Goal: Communication & Community: Participate in discussion

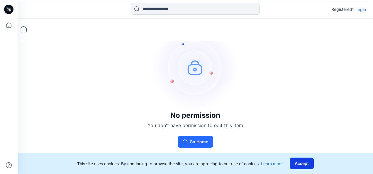
click at [301, 162] on button "Accept" at bounding box center [302, 164] width 24 height 12
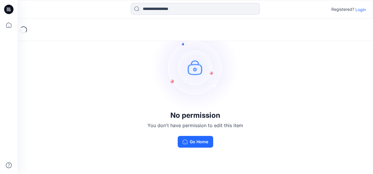
click at [109, 74] on div "No permission You don't have permission to edit this item Go Home" at bounding box center [195, 86] width 355 height 134
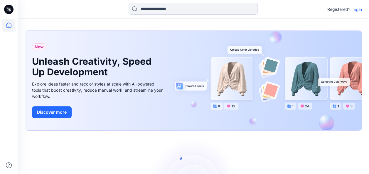
click at [355, 8] on p "Login" at bounding box center [356, 9] width 11 height 6
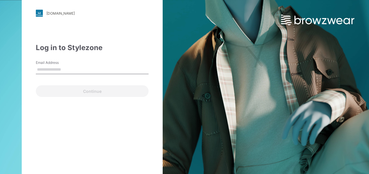
click at [53, 68] on input "Email Address" at bounding box center [92, 69] width 113 height 9
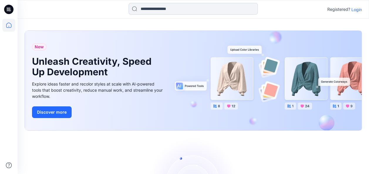
click at [168, 9] on input at bounding box center [192, 9] width 129 height 12
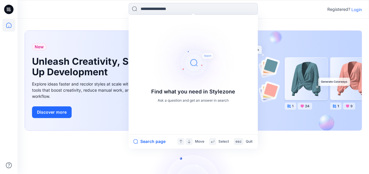
click at [344, 9] on p "Registered?" at bounding box center [338, 9] width 23 height 7
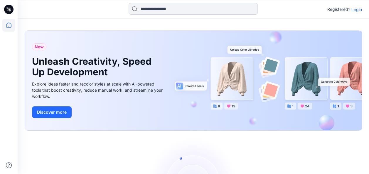
click at [154, 10] on input at bounding box center [192, 9] width 129 height 12
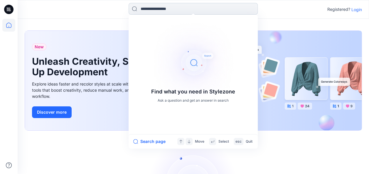
paste input "**********"
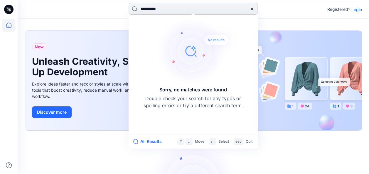
click at [134, 9] on input "**********" at bounding box center [192, 9] width 129 height 12
type input "**********"
click at [139, 142] on button "All Results" at bounding box center [149, 141] width 32 height 7
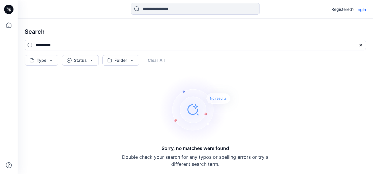
click at [357, 10] on p "Login" at bounding box center [360, 9] width 11 height 6
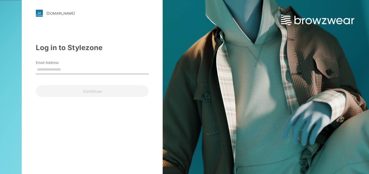
click at [53, 70] on input "Email Address" at bounding box center [92, 69] width 113 height 9
type input "**********"
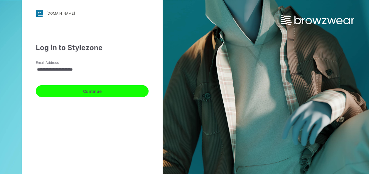
click at [92, 91] on button "Continue" at bounding box center [92, 91] width 113 height 12
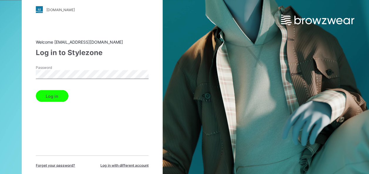
click at [50, 99] on button "Log in" at bounding box center [52, 96] width 33 height 12
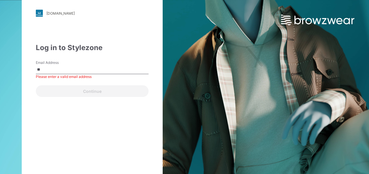
type input "**********"
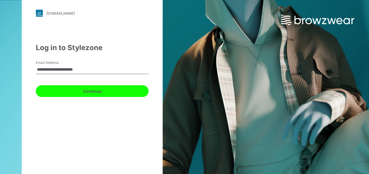
click at [95, 93] on button "Continue" at bounding box center [92, 91] width 113 height 12
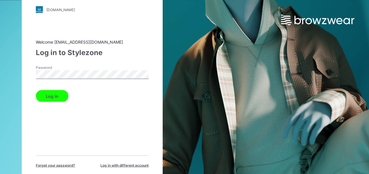
click at [46, 97] on button "Log in" at bounding box center [52, 96] width 33 height 12
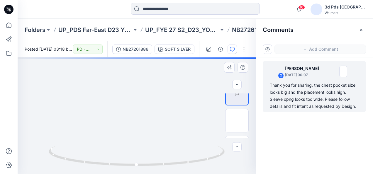
scroll to position [59, 0]
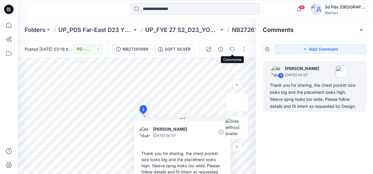
click at [232, 51] on icon "button" at bounding box center [232, 49] width 5 height 5
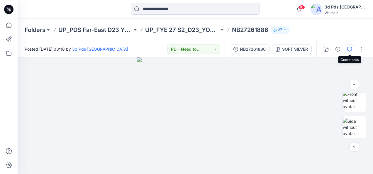
click at [351, 49] on icon "button" at bounding box center [349, 49] width 5 height 5
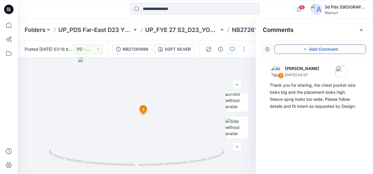
click at [331, 50] on button "Add Comment" at bounding box center [319, 49] width 91 height 9
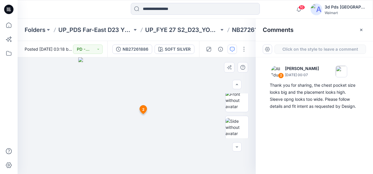
click at [176, 103] on div "3 2 Ali Eduardo August 27, 2025 00:07 Thank you for sharing, the chest pocket s…" at bounding box center [137, 115] width 238 height 117
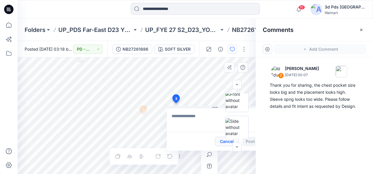
click at [219, 141] on button "Cancel" at bounding box center [227, 141] width 24 height 9
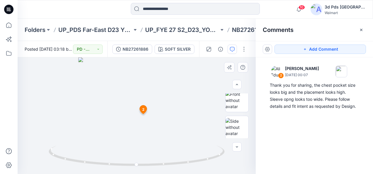
click at [334, 126] on div "2 Ali Eduardo August 27, 2025 00:07 Thank you for sharing, the chest pocket siz…" at bounding box center [314, 104] width 117 height 95
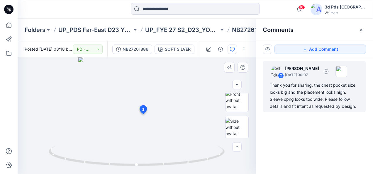
click at [273, 111] on div "2 Ali Eduardo August 27, 2025 00:07 Thank you for sharing, the chest pocket siz…" at bounding box center [314, 86] width 103 height 51
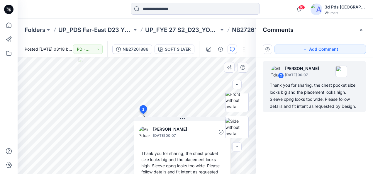
click at [312, 125] on div "2 Ali Eduardo August 27, 2025 00:07 Thank you for sharing, the chest pocket siz…" at bounding box center [314, 104] width 117 height 95
click at [276, 139] on div "2 Ali Eduardo August 27, 2025 00:07 Thank you for sharing, the chest pocket siz…" at bounding box center [314, 104] width 117 height 95
click at [232, 51] on icon "button" at bounding box center [232, 49] width 5 height 5
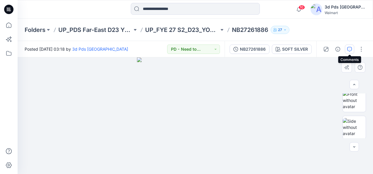
click at [349, 49] on icon "button" at bounding box center [350, 49] width 2 height 0
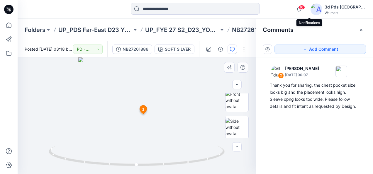
click at [305, 7] on span "10" at bounding box center [302, 7] width 6 height 5
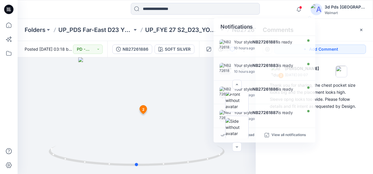
click at [194, 100] on div at bounding box center [137, 115] width 238 height 117
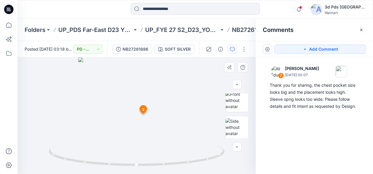
click at [141, 110] on icon at bounding box center [143, 109] width 7 height 9
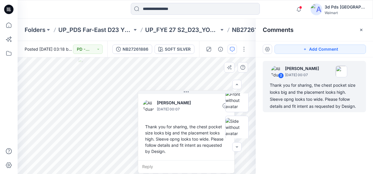
drag, startPoint x: 178, startPoint y: 130, endPoint x: 182, endPoint y: 122, distance: 8.7
click at [182, 122] on div "Ali Eduardo August 27, 2025 00:07 Thank you for sharing, the chest pocket size …" at bounding box center [186, 126] width 96 height 67
click at [148, 165] on div "Reply" at bounding box center [187, 166] width 96 height 13
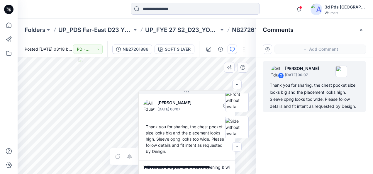
scroll to position [1, 0]
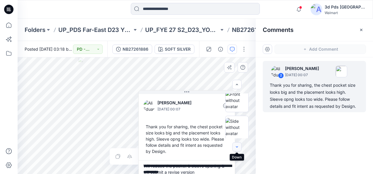
type textarea "**********"
click at [237, 149] on icon "button" at bounding box center [237, 147] width 5 height 5
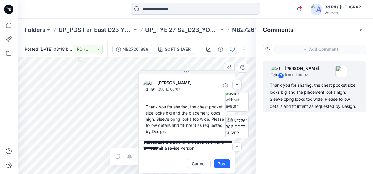
drag, startPoint x: 187, startPoint y: 94, endPoint x: 187, endPoint y: 79, distance: 14.7
click at [187, 79] on div "**********" at bounding box center [186, 121] width 97 height 103
click at [220, 164] on button "Post" at bounding box center [222, 163] width 16 height 9
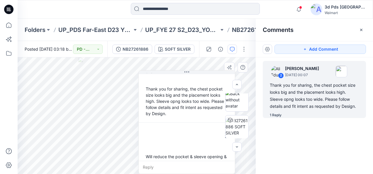
scroll to position [29, 0]
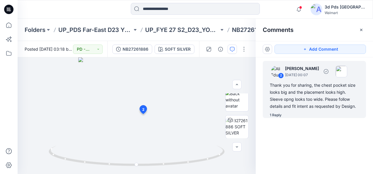
click at [272, 116] on div "1 Reply" at bounding box center [276, 115] width 12 height 6
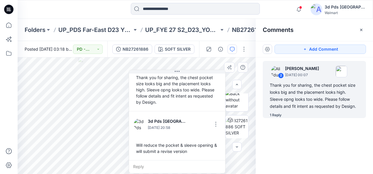
drag, startPoint x: 184, startPoint y: 118, endPoint x: 179, endPoint y: 91, distance: 27.5
click at [179, 91] on div "Ali Eduardo August 27, 2025 00:07 Thank you for sharing, the chest pocket size …" at bounding box center [177, 122] width 97 height 104
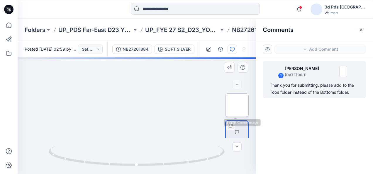
click at [237, 105] on img at bounding box center [237, 105] width 0 height 0
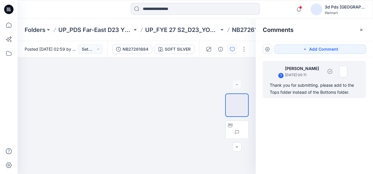
click at [280, 74] on div "1" at bounding box center [281, 76] width 6 height 6
click at [280, 76] on div "1" at bounding box center [281, 76] width 6 height 6
click at [280, 75] on div "1" at bounding box center [281, 76] width 6 height 6
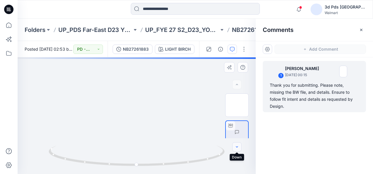
click at [235, 148] on icon "button" at bounding box center [237, 147] width 5 height 5
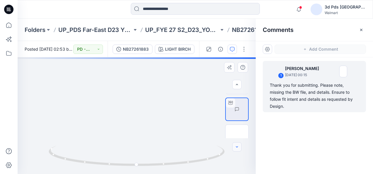
click at [235, 148] on icon "button" at bounding box center [237, 147] width 5 height 5
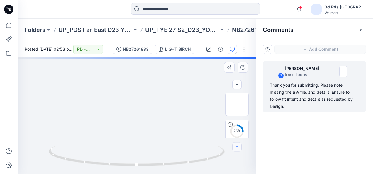
click at [235, 148] on icon "button" at bounding box center [237, 147] width 5 height 5
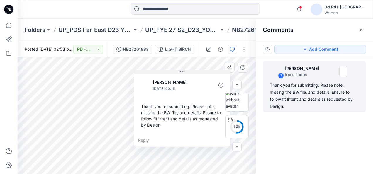
drag, startPoint x: 183, startPoint y: 113, endPoint x: 183, endPoint y: 72, distance: 41.4
click at [183, 72] on icon at bounding box center [182, 72] width 5 height 5
click at [149, 140] on div "Reply" at bounding box center [182, 140] width 96 height 13
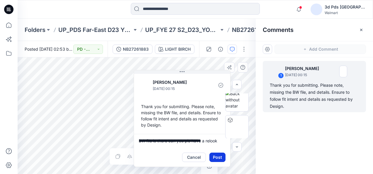
type textarea "**********"
click at [215, 159] on button "Post" at bounding box center [217, 157] width 16 height 9
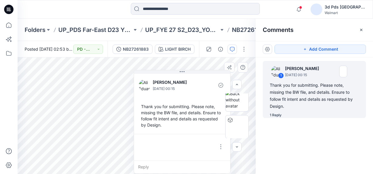
scroll to position [16, 0]
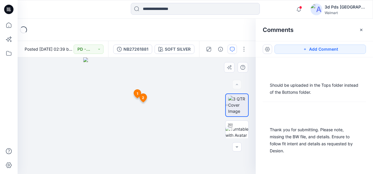
scroll to position [4, 0]
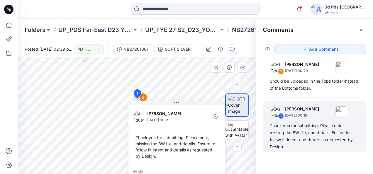
click at [153, 172] on div "Reply" at bounding box center [176, 171] width 96 height 13
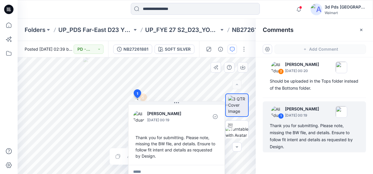
scroll to position [0, 0]
click at [137, 95] on span "1" at bounding box center [137, 93] width 1 height 5
click at [142, 97] on icon at bounding box center [138, 94] width 10 height 11
click at [137, 92] on span "1" at bounding box center [137, 93] width 1 height 5
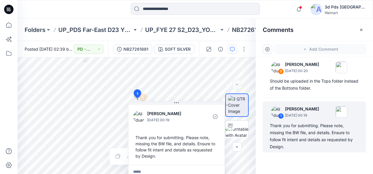
click at [150, 169] on textarea at bounding box center [176, 172] width 96 height 14
type textarea "**********"
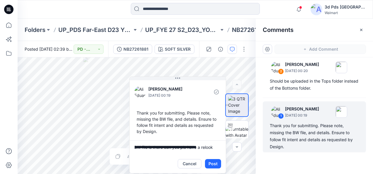
drag, startPoint x: 177, startPoint y: 104, endPoint x: 178, endPoint y: 82, distance: 22.3
click at [178, 82] on div "**********" at bounding box center [177, 125] width 97 height 97
click at [212, 163] on button "Post" at bounding box center [213, 163] width 16 height 9
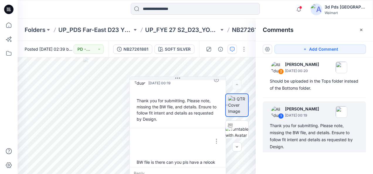
scroll to position [16, 0]
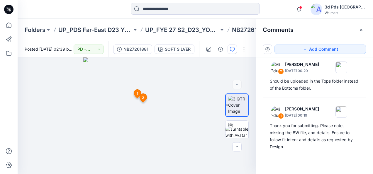
click at [137, 93] on span "1" at bounding box center [137, 93] width 1 height 5
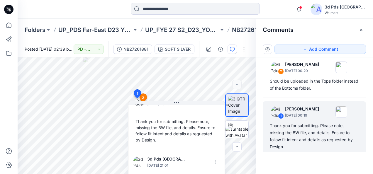
scroll to position [10, 0]
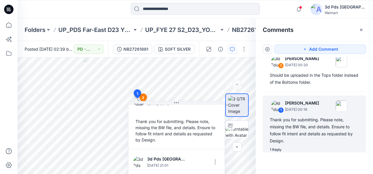
click at [142, 97] on icon at bounding box center [138, 94] width 10 height 11
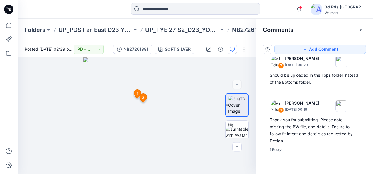
click at [143, 97] on span "2" at bounding box center [143, 97] width 2 height 5
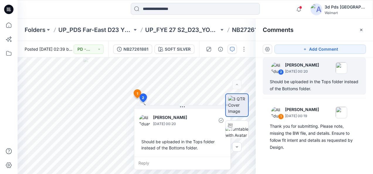
click at [148, 161] on div "Reply" at bounding box center [182, 163] width 96 height 13
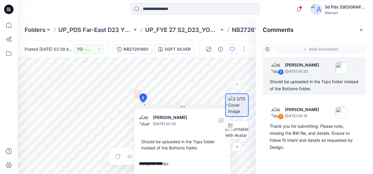
type textarea "**********"
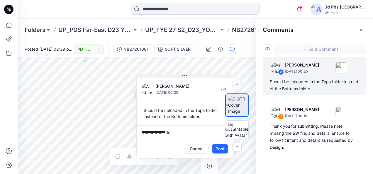
drag, startPoint x: 181, startPoint y: 109, endPoint x: 183, endPoint y: 77, distance: 31.5
click at [183, 77] on icon at bounding box center [184, 75] width 5 height 5
click at [222, 150] on button "Post" at bounding box center [220, 148] width 16 height 9
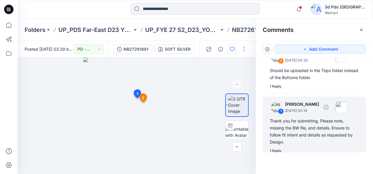
scroll to position [19, 0]
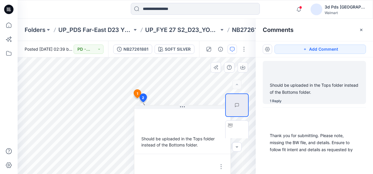
scroll to position [4, 0]
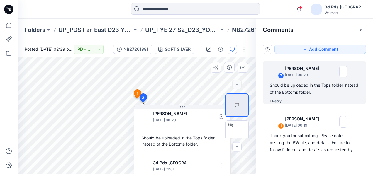
click at [137, 94] on span "1" at bounding box center [137, 93] width 1 height 5
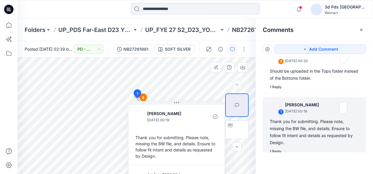
scroll to position [16, 0]
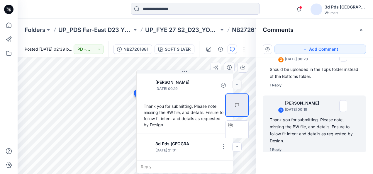
drag, startPoint x: 177, startPoint y: 103, endPoint x: 185, endPoint y: 75, distance: 28.5
click at [185, 75] on div "[PERSON_NAME] [DATE] 00:19 Thank you for submitting. Please note, missing the B…" at bounding box center [184, 122] width 97 height 104
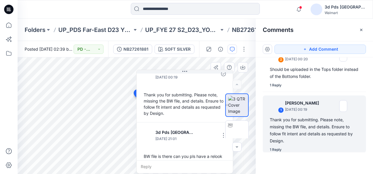
scroll to position [16, 0]
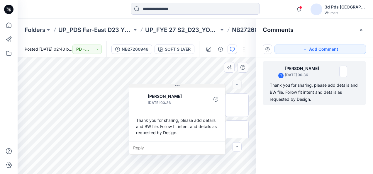
drag, startPoint x: 186, startPoint y: 123, endPoint x: 175, endPoint y: 85, distance: 39.6
click at [175, 85] on icon at bounding box center [177, 85] width 5 height 5
click at [141, 147] on div "Reply" at bounding box center [177, 148] width 96 height 13
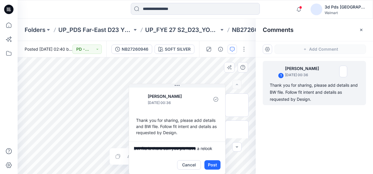
click at [134, 147] on textarea "**********" at bounding box center [177, 149] width 96 height 14
type textarea "**********"
click at [211, 163] on button "Post" at bounding box center [212, 164] width 16 height 9
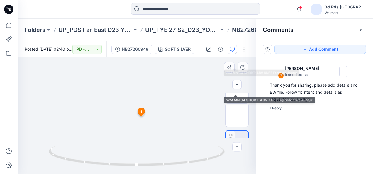
scroll to position [86, 0]
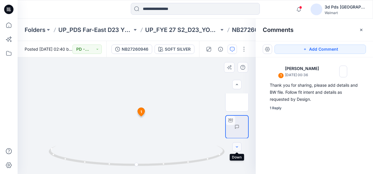
click at [237, 148] on icon "button" at bounding box center [237, 147] width 5 height 5
click at [110, 89] on div at bounding box center [137, 115] width 238 height 117
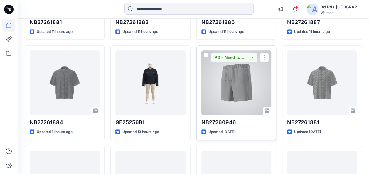
scroll to position [147, 0]
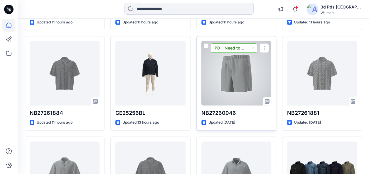
click at [239, 48] on button "PD - Need to Review Cost" at bounding box center [234, 47] width 46 height 9
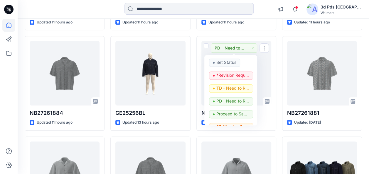
click at [195, 140] on div "NB27261881 Updated 11 hours ago NB27261884 Updated 11 hours ago NB27261883 Upda…" at bounding box center [193, 84] width 337 height 296
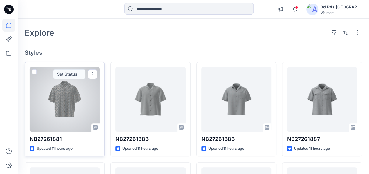
scroll to position [29, 0]
